Goal: Task Accomplishment & Management: Use online tool/utility

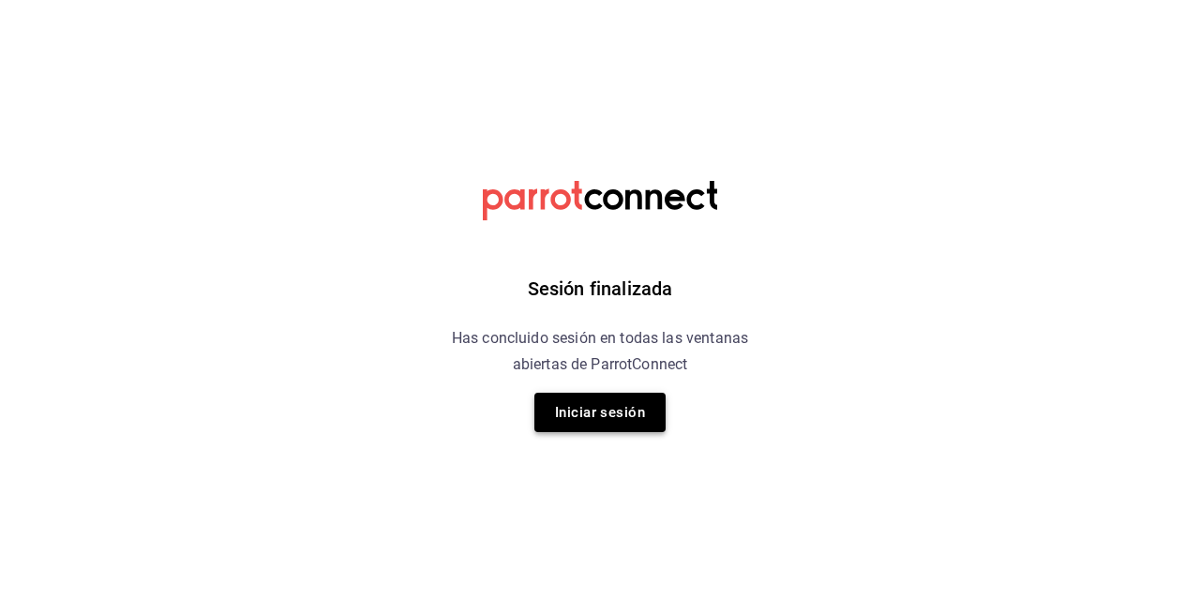
click at [582, 416] on button "Iniciar sesión" at bounding box center [599, 412] width 131 height 39
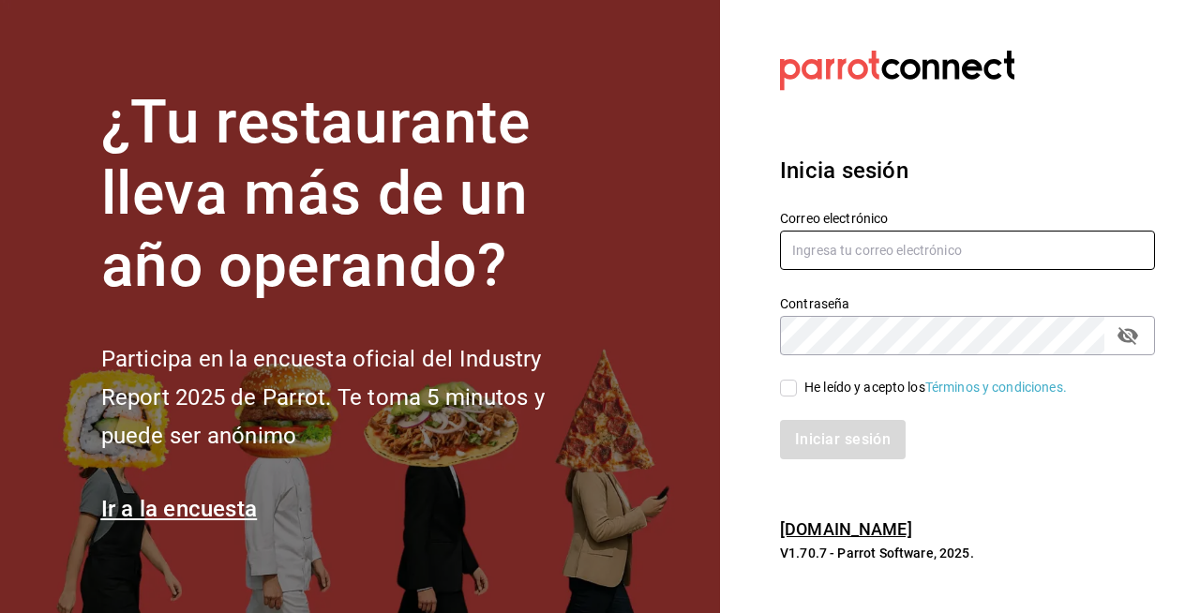
click at [846, 256] on input "text" at bounding box center [967, 250] width 375 height 39
type input "sistemas@leva.mx"
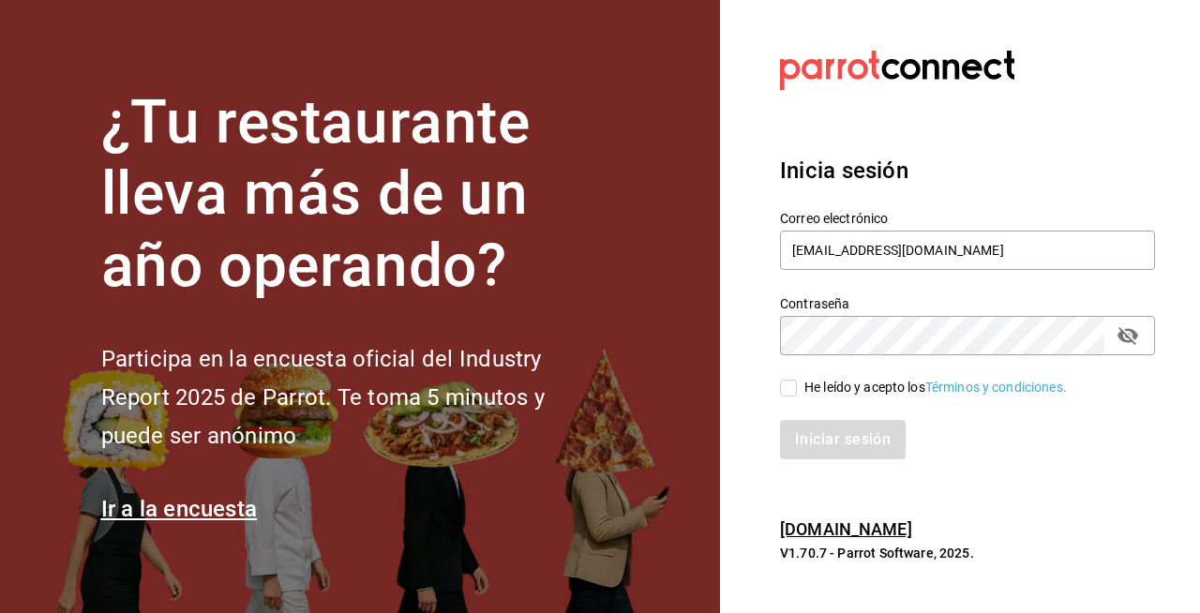
click at [1129, 329] on icon "passwordField" at bounding box center [1128, 336] width 21 height 18
click at [939, 378] on div "He leído y acepto los Términos y condiciones." at bounding box center [935, 388] width 263 height 20
click at [797, 380] on input "He leído y acepto los Términos y condiciones." at bounding box center [788, 388] width 17 height 17
checkbox input "true"
click at [851, 438] on button "Iniciar sesión" at bounding box center [844, 439] width 128 height 39
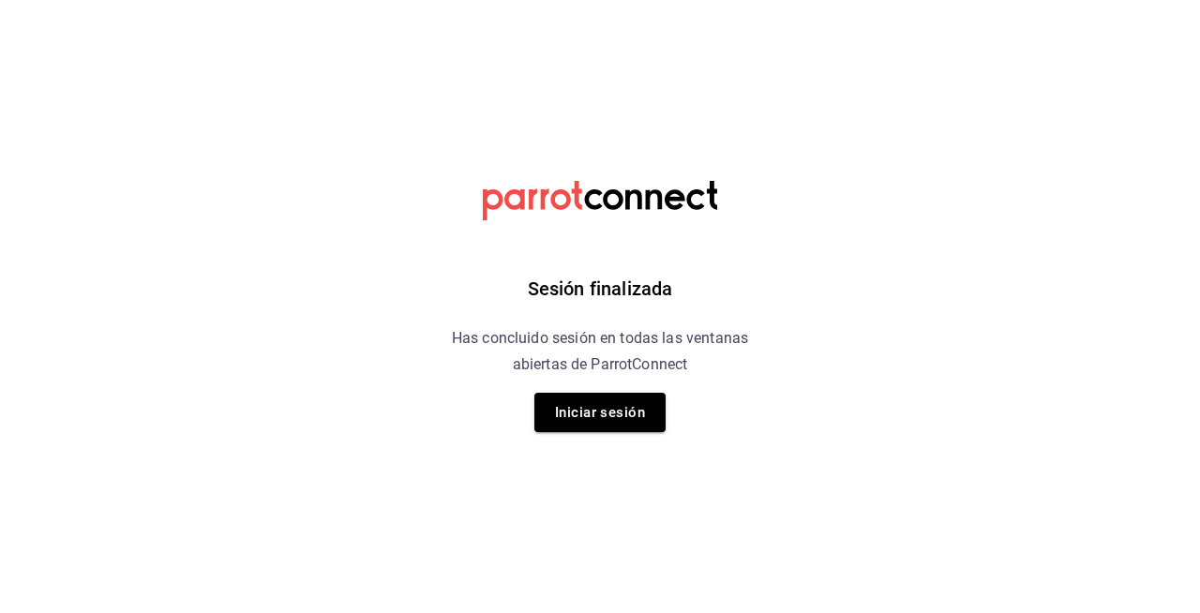
click at [666, 412] on div "Sesión finalizada Has concluido sesión en todas las ventanas abiertas de Parrot…" at bounding box center [601, 306] width 474 height 613
click at [615, 421] on button "Iniciar sesión" at bounding box center [599, 412] width 131 height 39
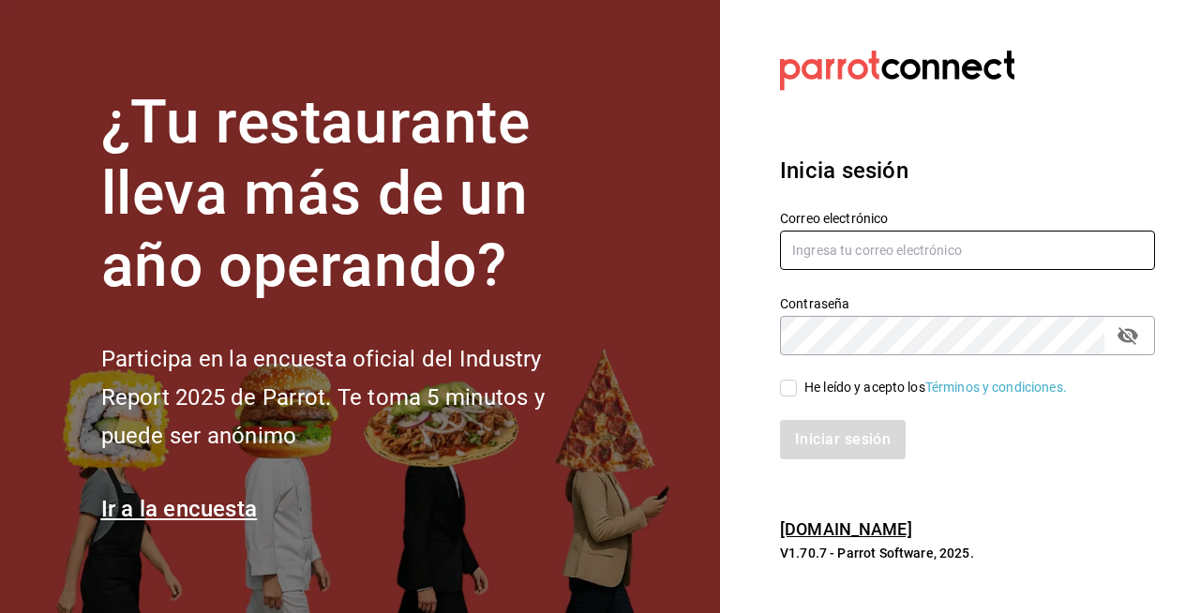
click at [829, 256] on input "text" at bounding box center [967, 250] width 375 height 39
type input "[EMAIL_ADDRESS][DOMAIN_NAME]"
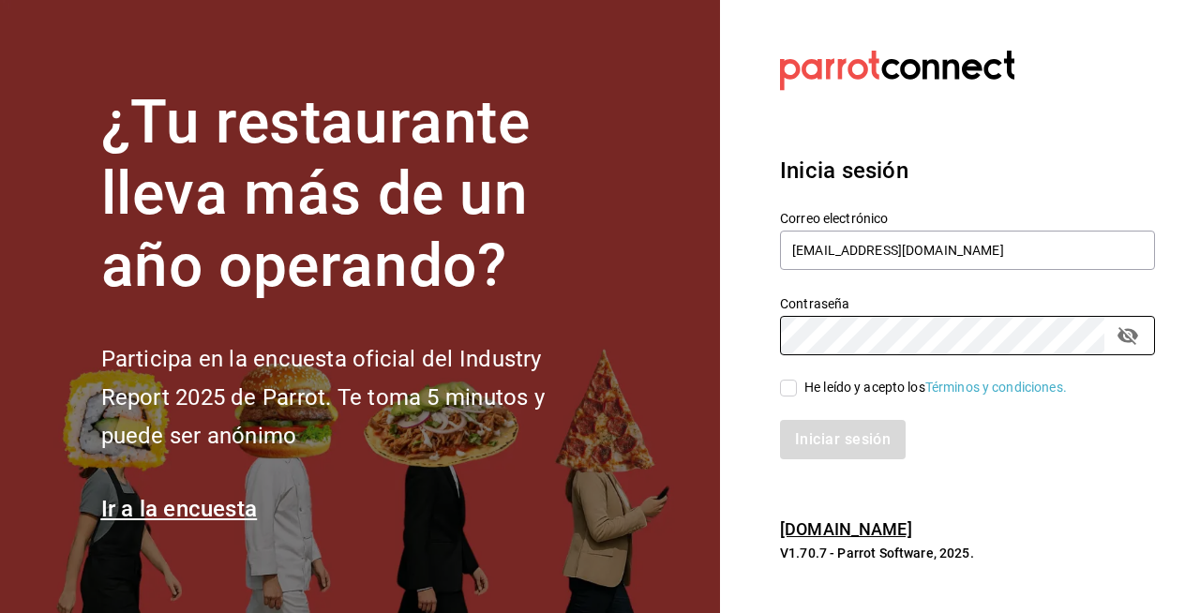
click at [843, 386] on div "He leído y acepto los Términos y condiciones." at bounding box center [935, 388] width 263 height 20
click at [797, 386] on input "He leído y acepto los Términos y condiciones." at bounding box center [788, 388] width 17 height 17
checkbox input "true"
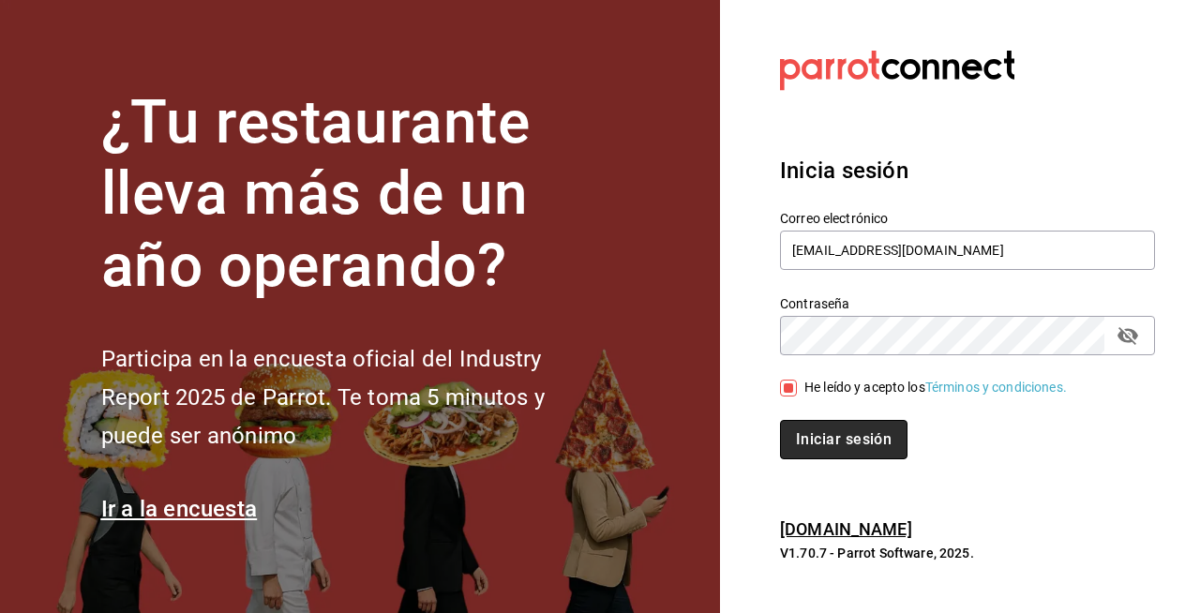
click at [831, 455] on button "Iniciar sesión" at bounding box center [844, 439] width 128 height 39
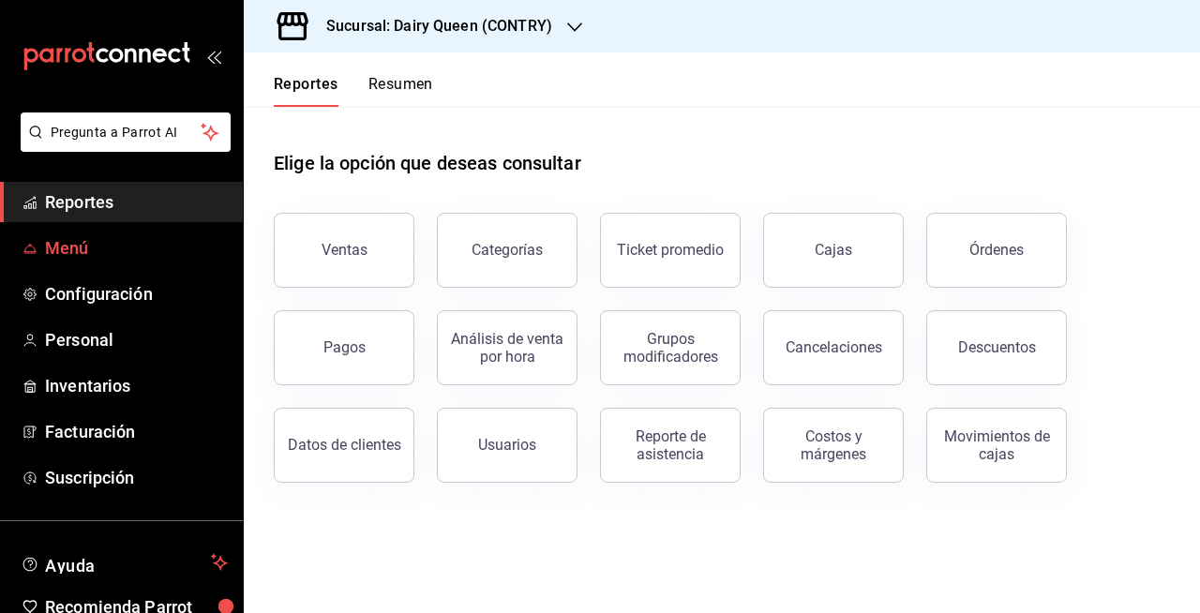
click at [68, 254] on span "Menú" at bounding box center [136, 247] width 183 height 25
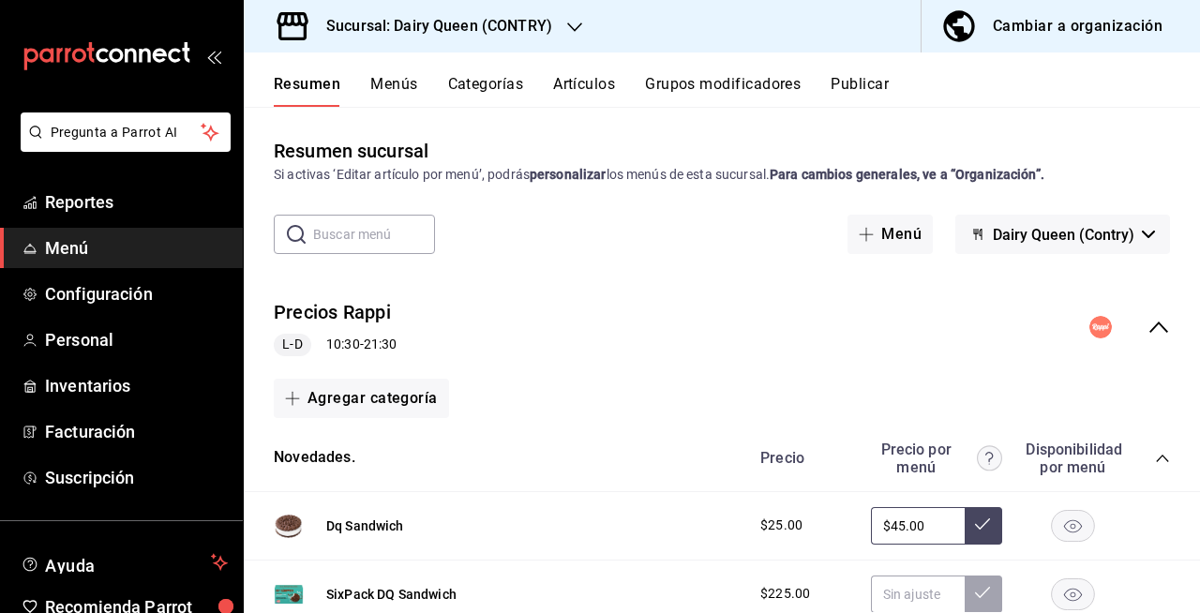
click at [1061, 18] on div "Cambiar a organización" at bounding box center [1078, 26] width 170 height 26
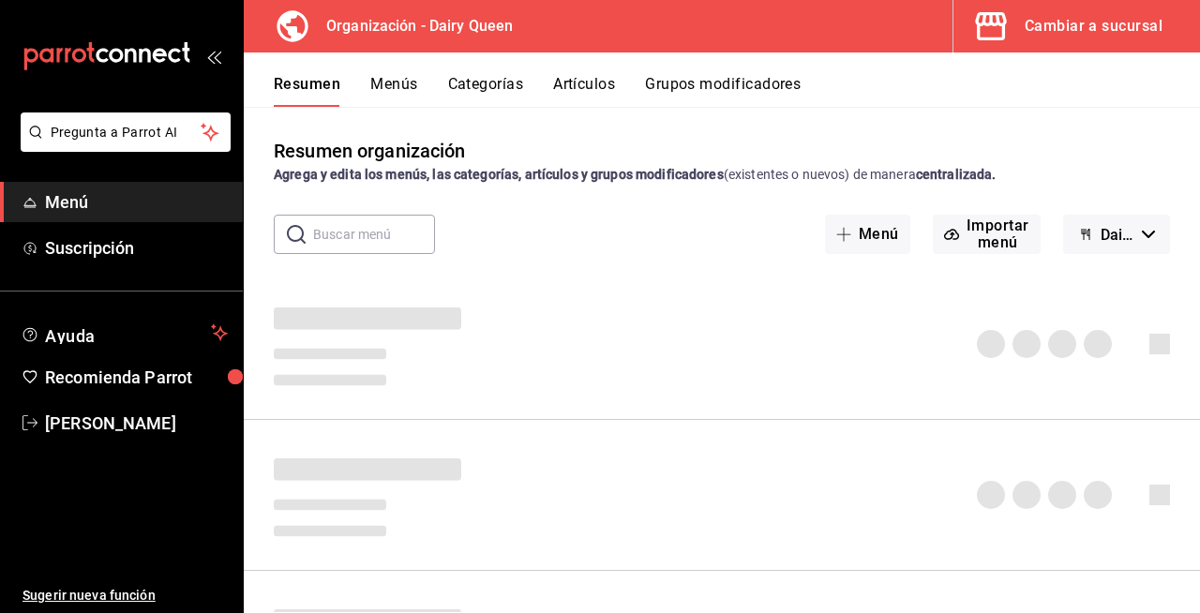
click at [583, 92] on button "Artículos" at bounding box center [584, 91] width 62 height 32
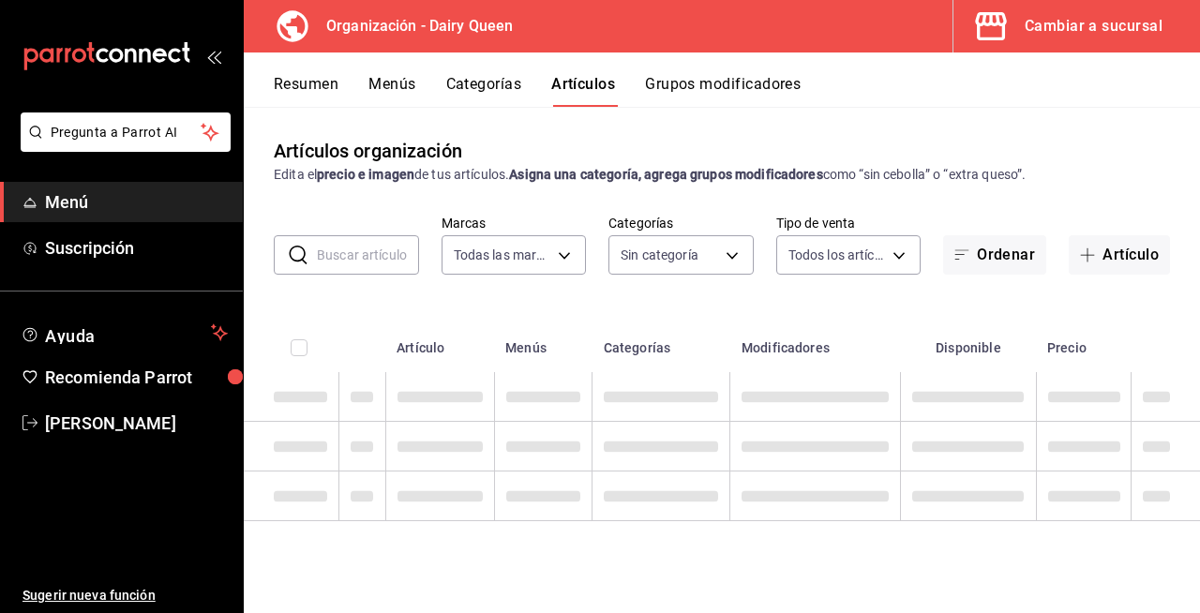
type input "ffcd7c0b-c9b6-4261-a41f-9ca6dab22bc8"
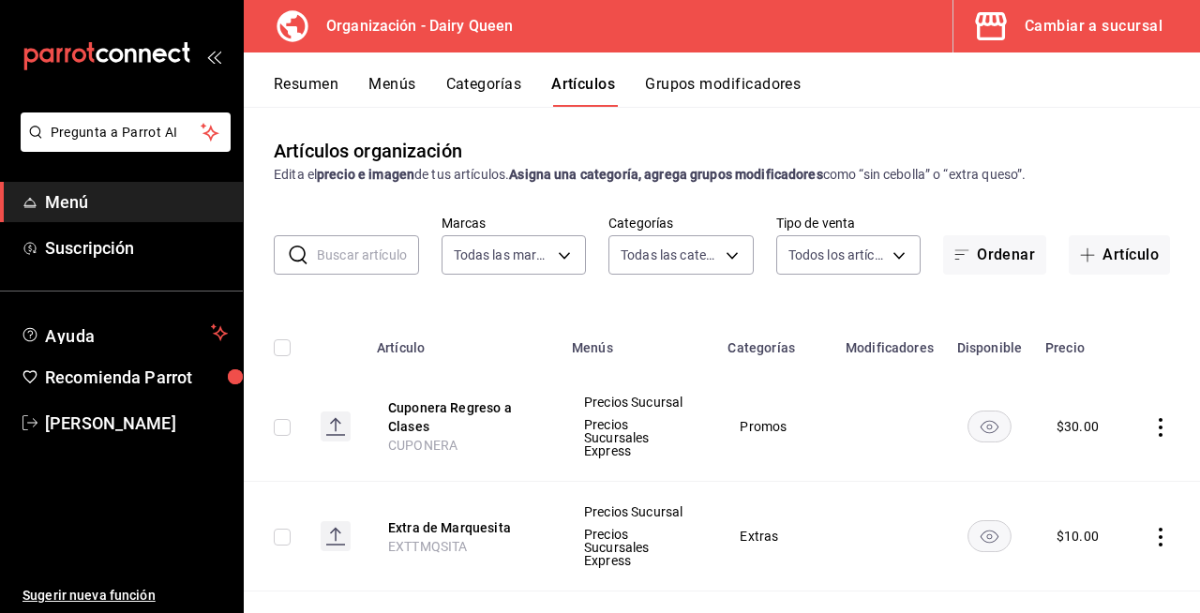
type input "071d0c42-d076-4cbb-b186-ecdaab4d1c1f,081cb1c0-fe92-4900-9653-98111107a436,d7522…"
click at [1124, 243] on button "Artículo" at bounding box center [1119, 254] width 101 height 39
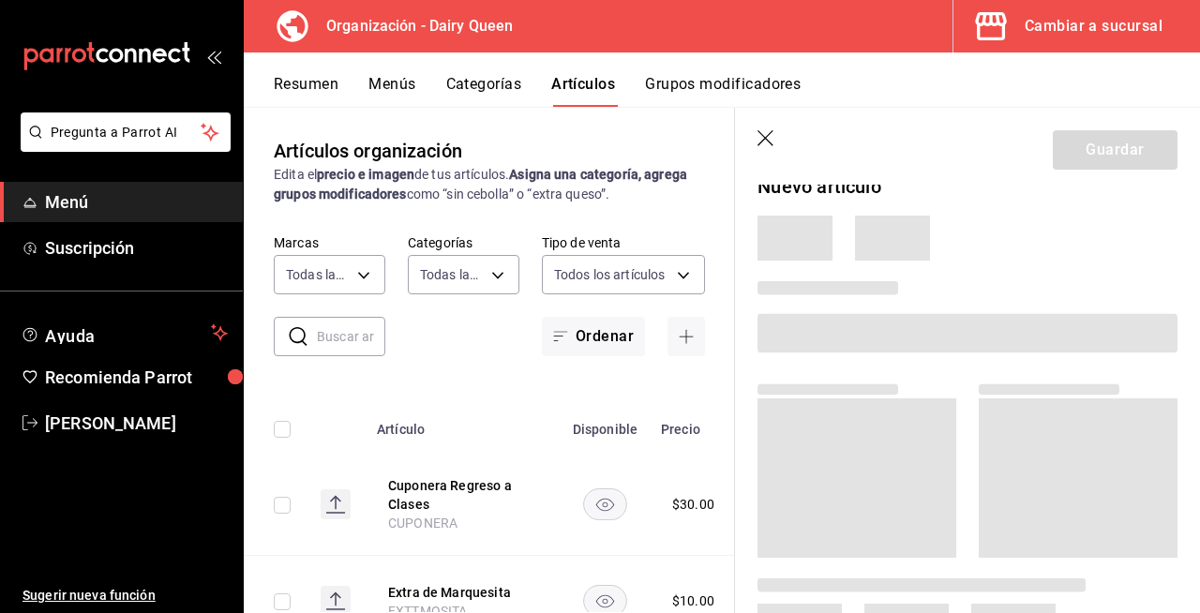
scroll to position [21, 0]
